Goal: Task Accomplishment & Management: Manage account settings

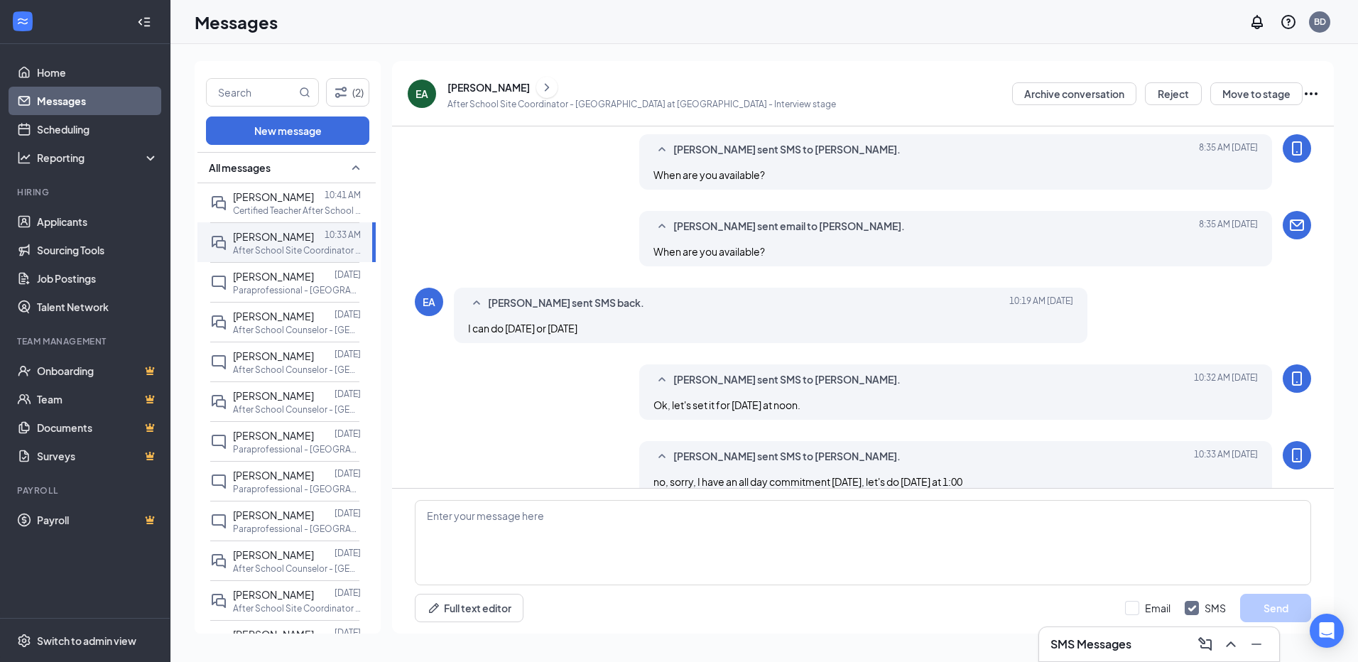
scroll to position [443, 0]
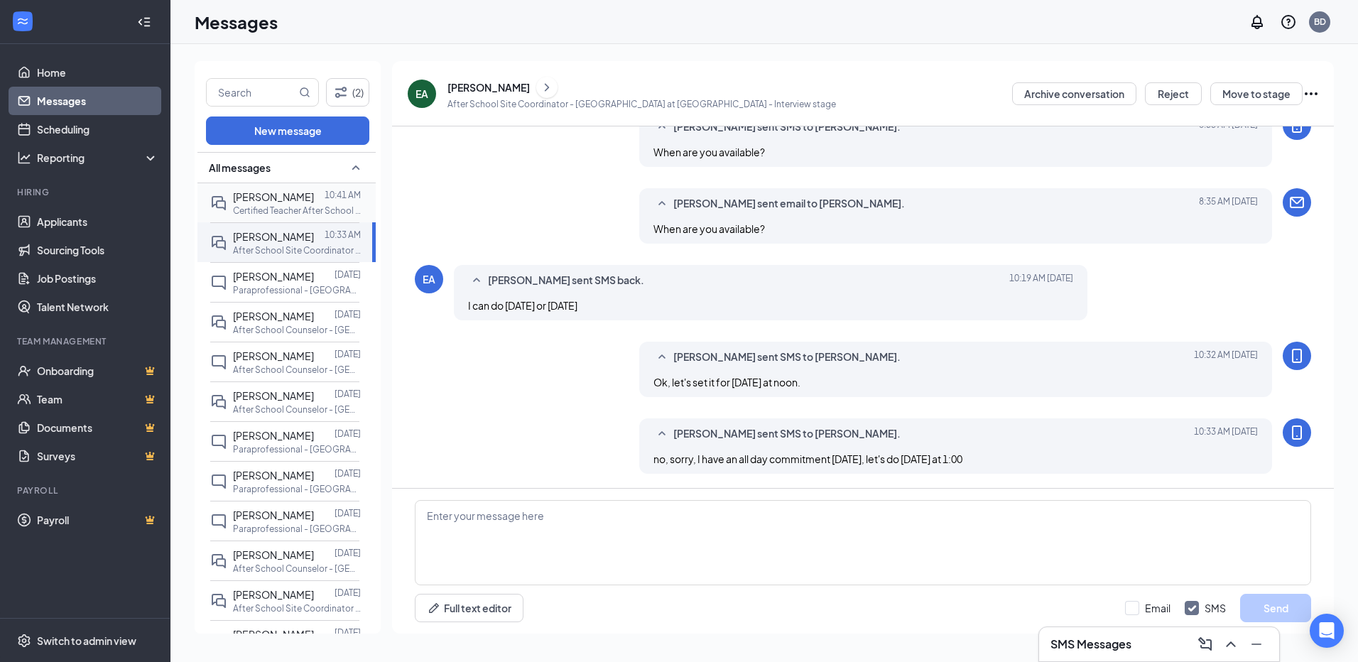
click at [285, 210] on p "Certified Teacher After School Program- Lake View Middle at [GEOGRAPHIC_DATA]" at bounding box center [297, 211] width 128 height 12
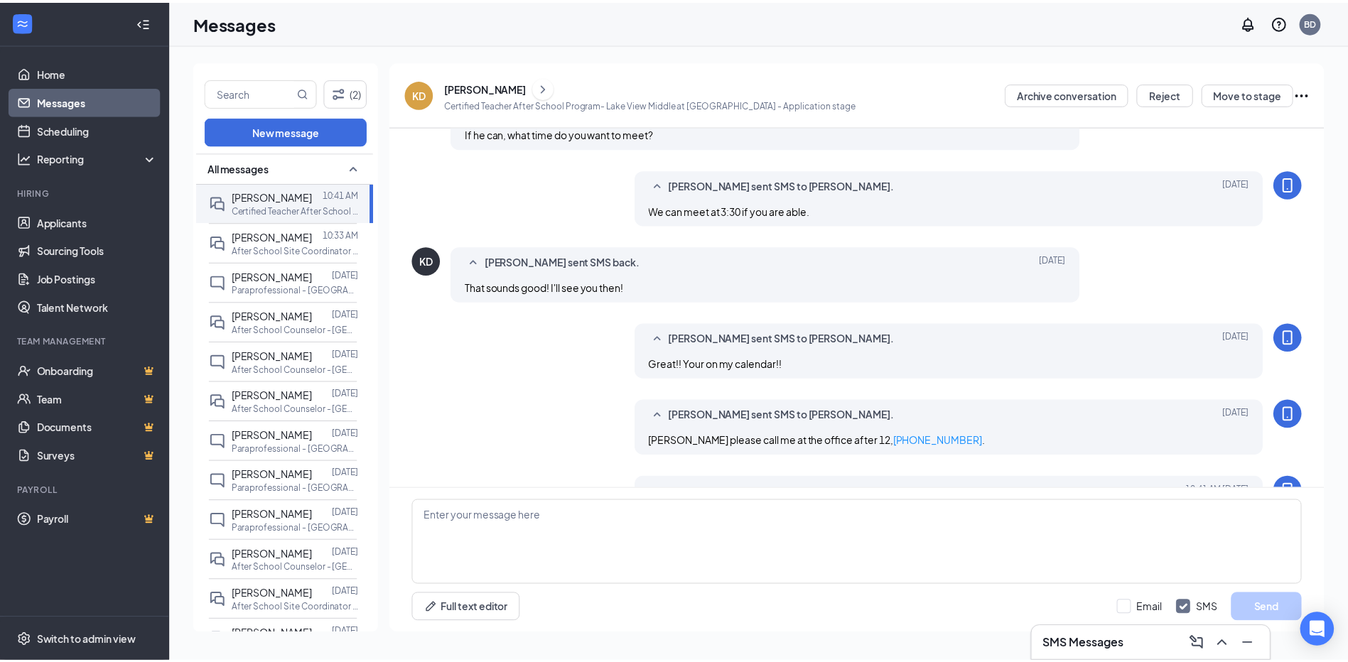
scroll to position [529, 0]
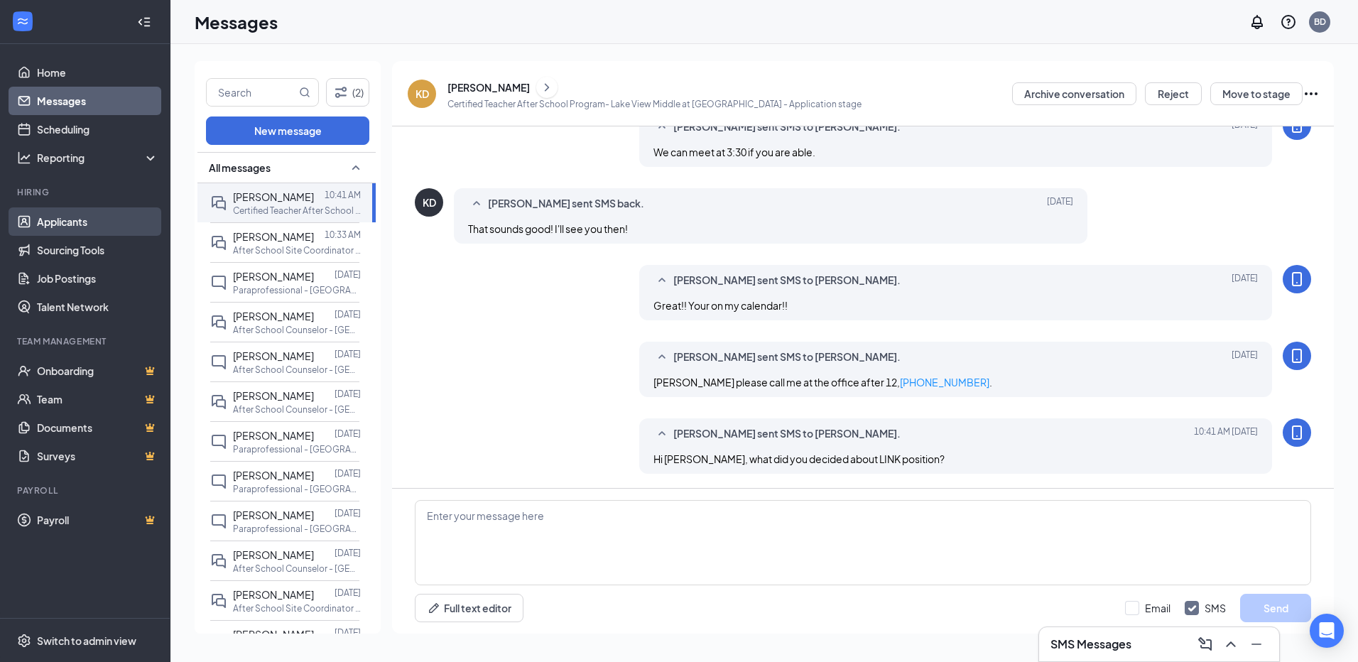
click at [72, 221] on link "Applicants" at bounding box center [97, 221] width 121 height 28
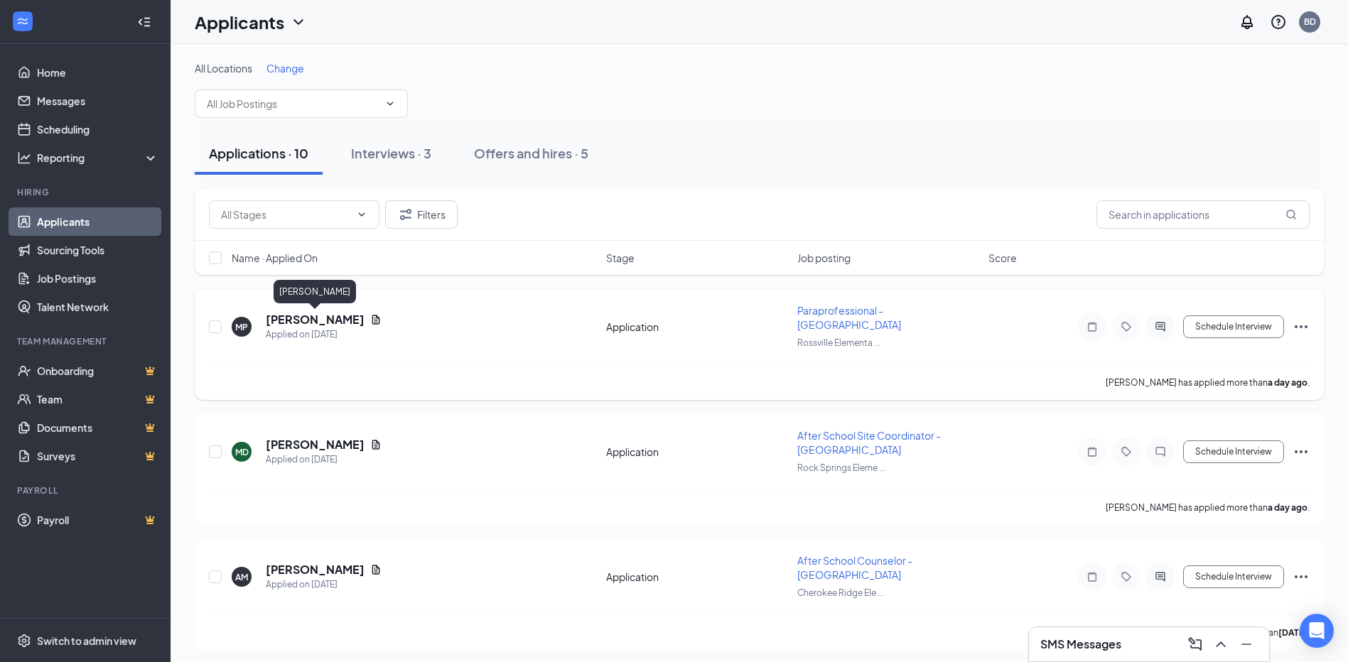
click at [301, 319] on h5 "[PERSON_NAME]" at bounding box center [315, 320] width 99 height 16
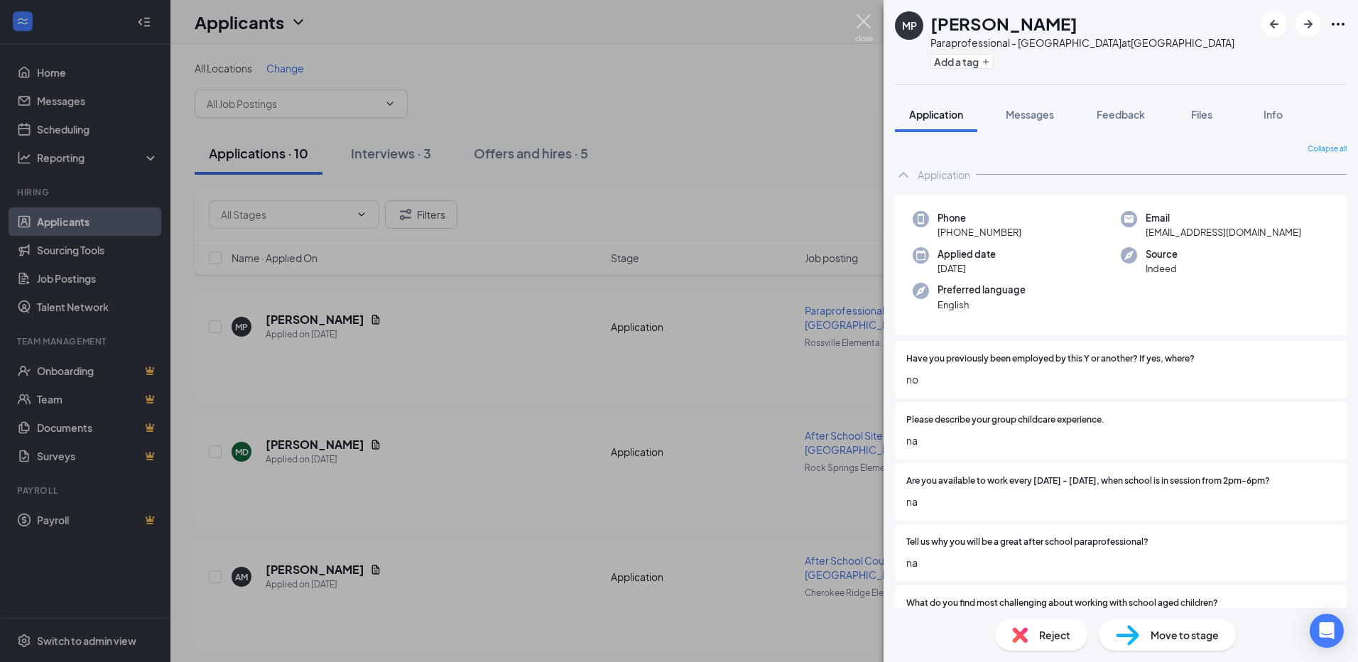
click at [861, 17] on img at bounding box center [864, 28] width 18 height 28
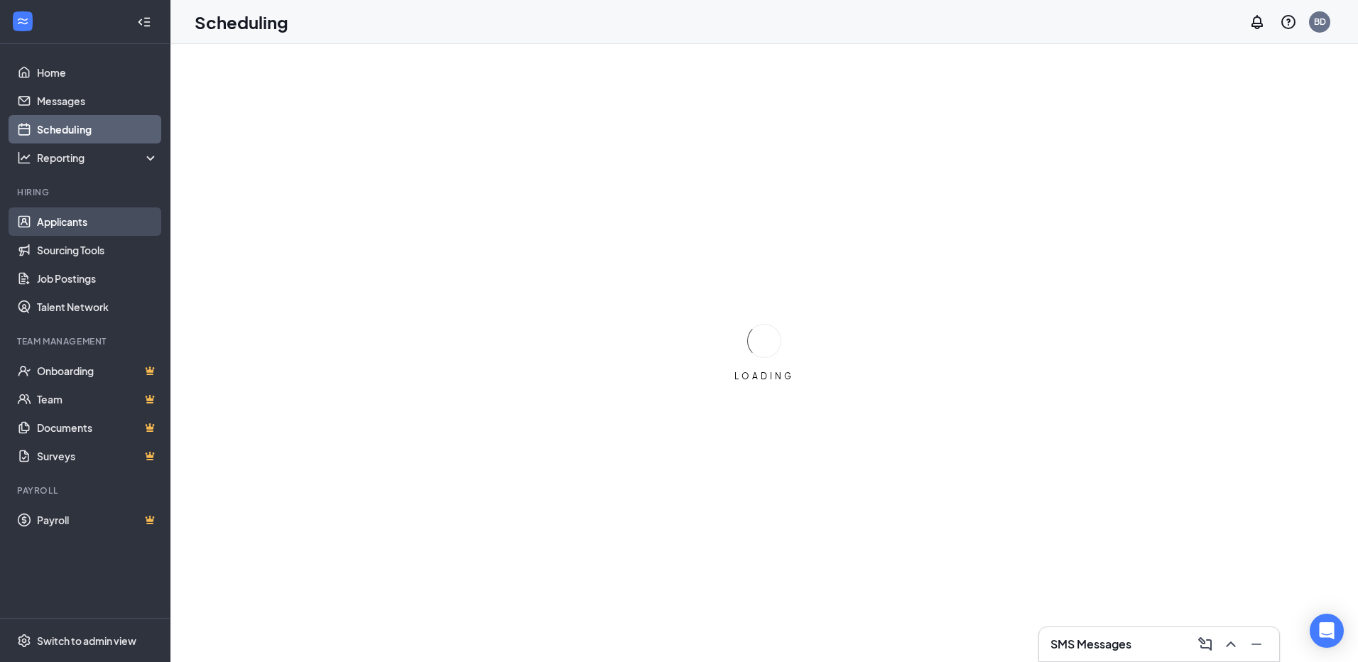
click at [100, 227] on link "Applicants" at bounding box center [97, 221] width 121 height 28
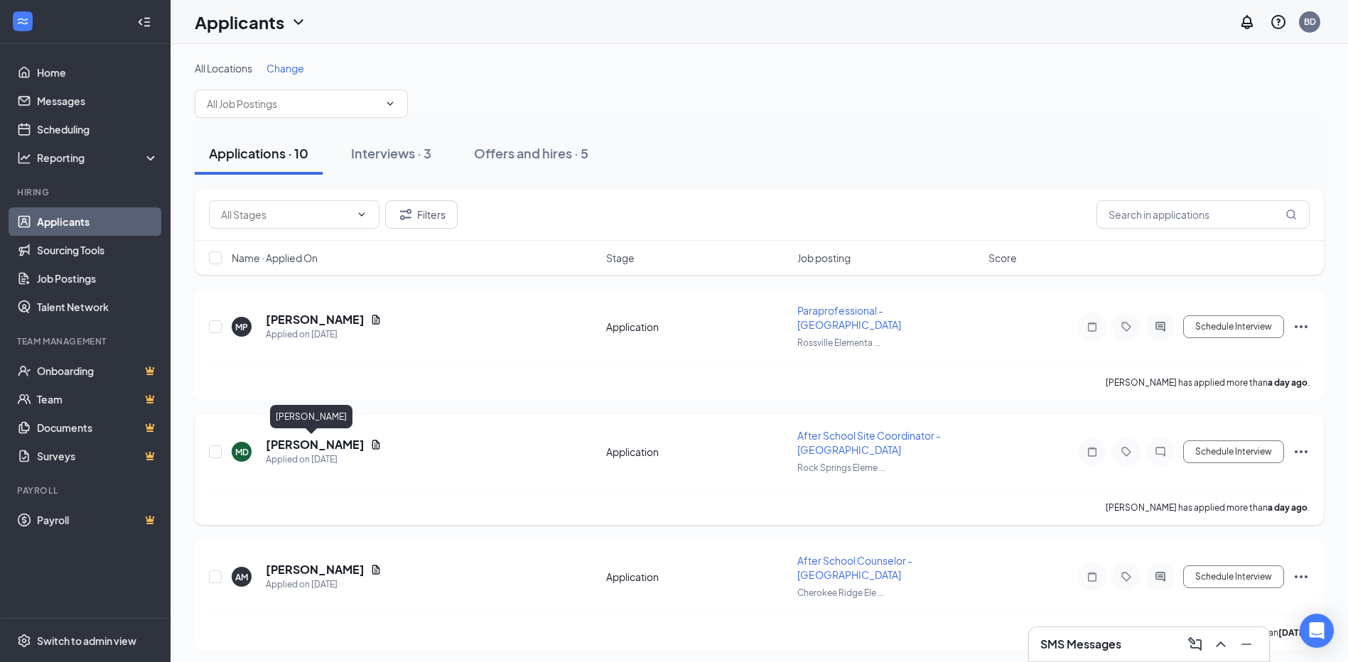
click at [314, 442] on h5 "[PERSON_NAME]" at bounding box center [315, 445] width 99 height 16
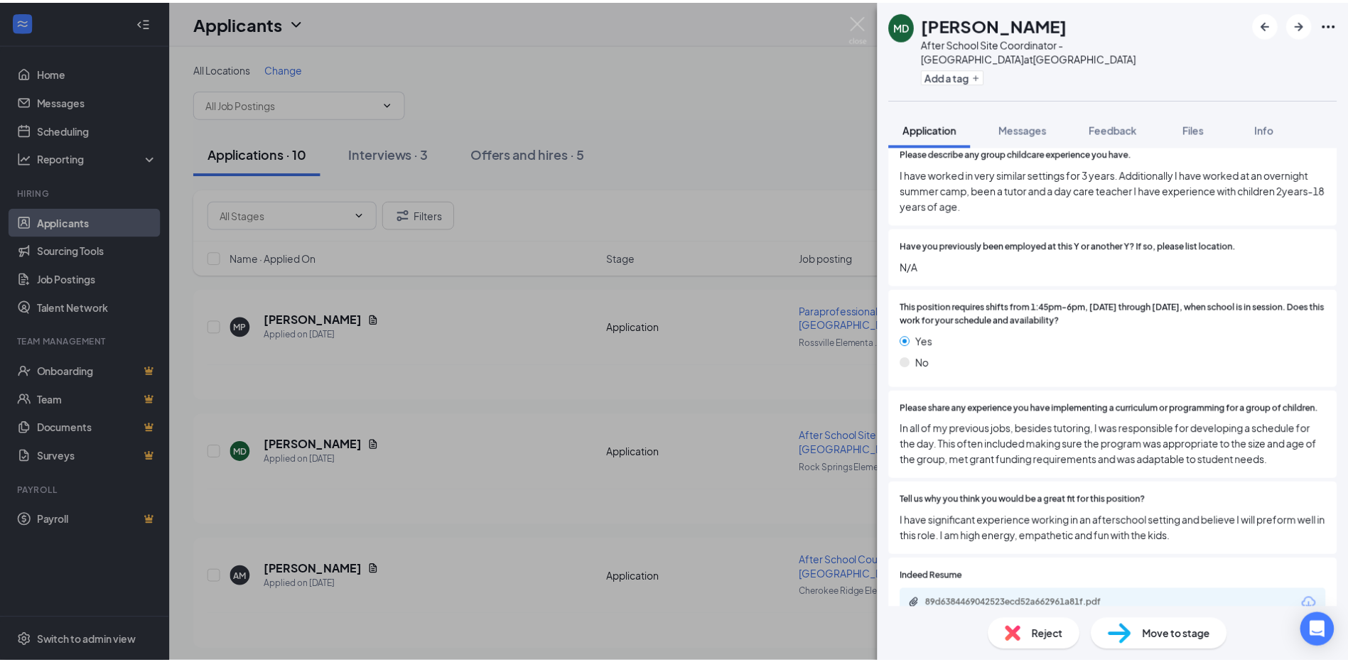
scroll to position [94, 0]
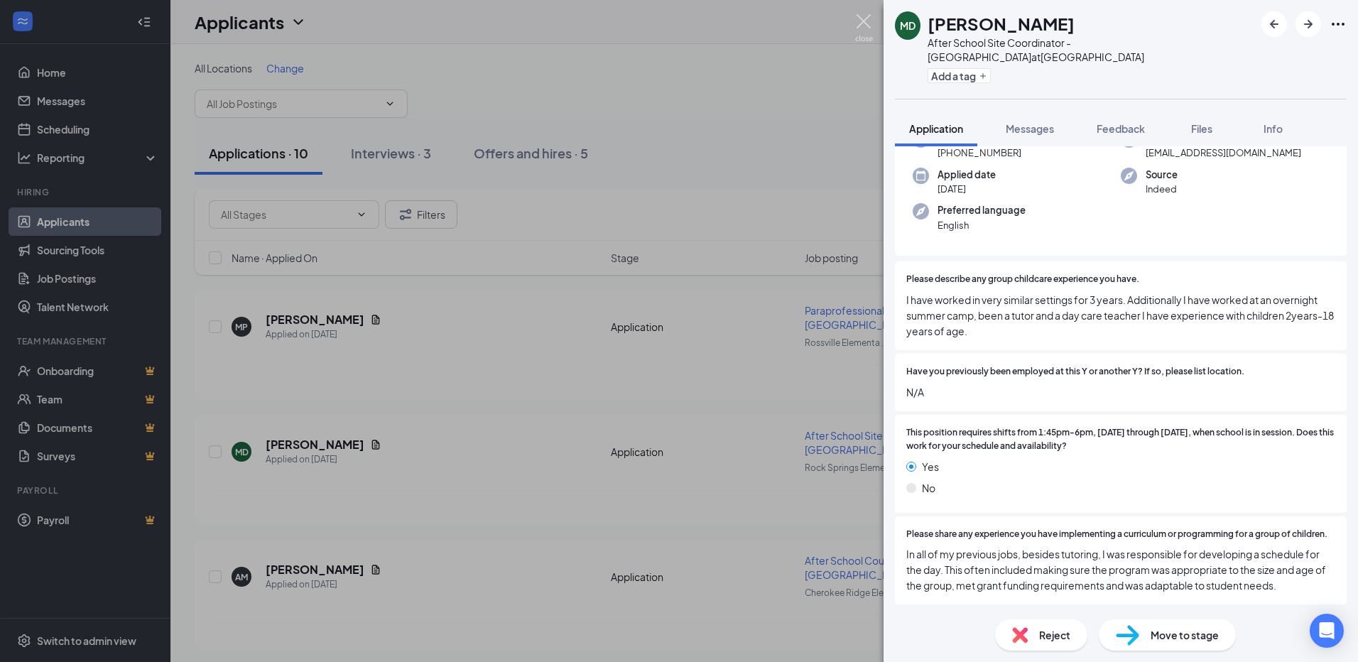
click at [863, 21] on img at bounding box center [864, 28] width 18 height 28
